Goal: Task Accomplishment & Management: Use online tool/utility

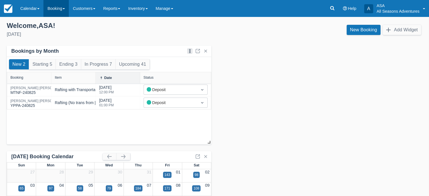
click at [54, 11] on link "Booking" at bounding box center [55, 8] width 25 height 17
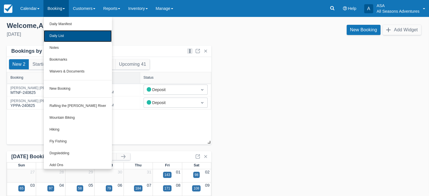
click at [52, 33] on link "Daily List" at bounding box center [78, 36] width 68 height 12
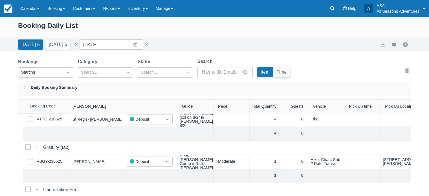
scroll to position [269, 0]
click at [48, 118] on link "VTTG-210825" at bounding box center [49, 119] width 25 height 6
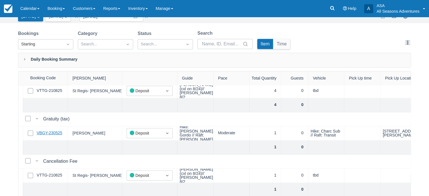
click at [43, 130] on link "VBGY-230525" at bounding box center [50, 133] width 26 height 6
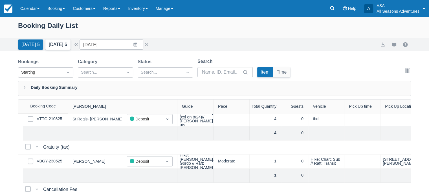
click at [56, 42] on button "Tomorrow 6" at bounding box center [57, 44] width 25 height 10
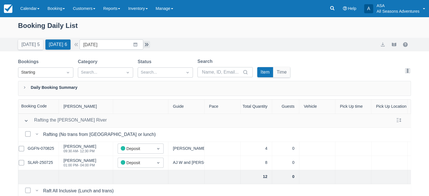
click at [149, 44] on button "button" at bounding box center [146, 44] width 7 height 7
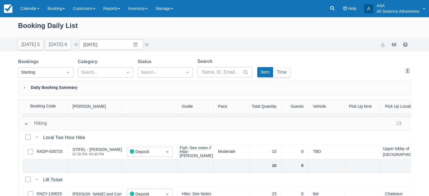
scroll to position [117, 0]
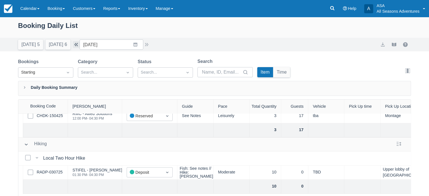
click at [80, 45] on button "button" at bounding box center [76, 44] width 7 height 7
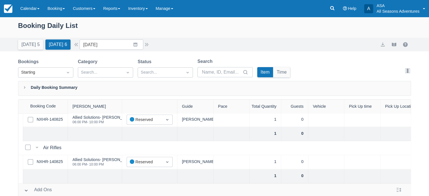
scroll to position [451, 0]
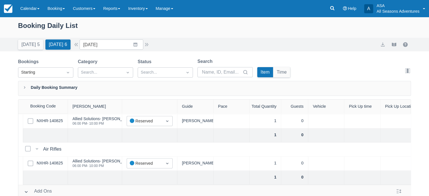
click at [116, 158] on div "Allied Solutions- Chelsea Steinbach 06:00 PM - 10:00 PM" at bounding box center [103, 163] width 63 height 11
click at [149, 45] on button "button" at bounding box center [146, 44] width 7 height 7
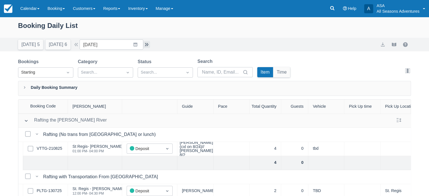
click at [149, 45] on button "button" at bounding box center [146, 44] width 7 height 7
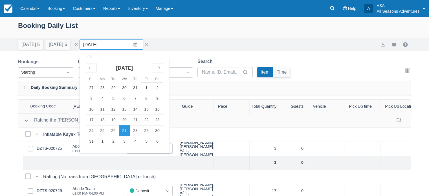
click at [111, 41] on input "08/27/25" at bounding box center [112, 44] width 64 height 10
click at [197, 39] on div "Today 5 Tomorrow 6 Date 08/27/25 Navigate forward to interact with the calendar…" at bounding box center [214, 45] width 429 height 14
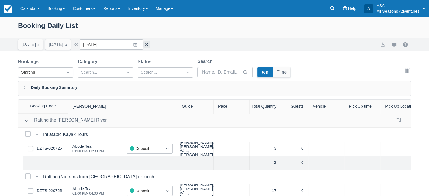
click at [150, 45] on button "button" at bounding box center [146, 44] width 7 height 7
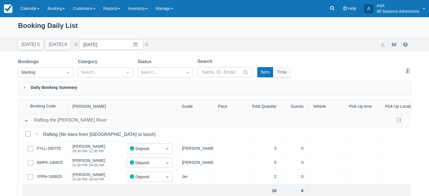
scroll to position [8, 0]
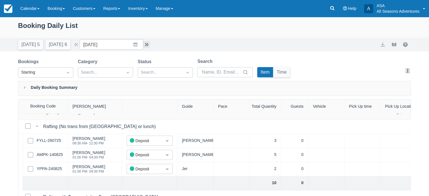
click at [150, 45] on button "button" at bounding box center [146, 44] width 7 height 7
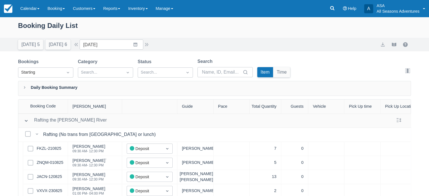
click at [109, 38] on div "Today 5 Tomorrow 6 Date 08/29/25 Navigate forward to interact with the calendar…" at bounding box center [214, 45] width 429 height 14
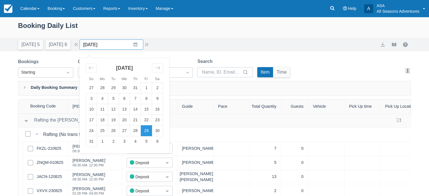
click at [111, 42] on input "08/29/25" at bounding box center [112, 44] width 64 height 10
click at [158, 127] on td "30" at bounding box center [157, 130] width 11 height 11
type input "08/30/25"
